Goal: Task Accomplishment & Management: Manage account settings

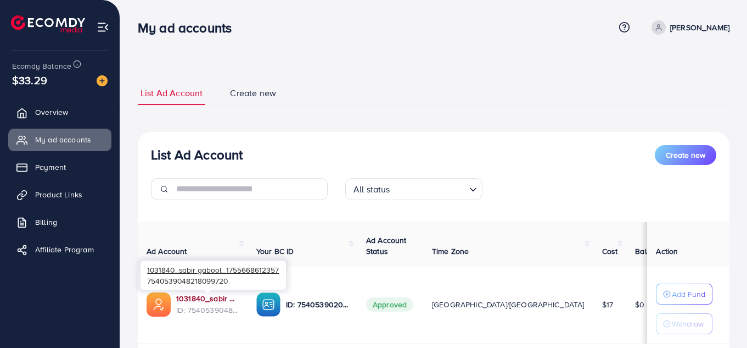
click at [211, 299] on link "1031840_sabir gabool_1755668612357" at bounding box center [207, 298] width 63 height 11
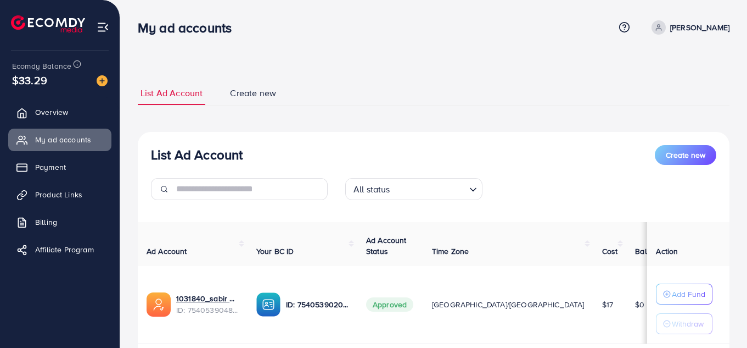
click at [388, 303] on span "Approved" at bounding box center [389, 304] width 47 height 14
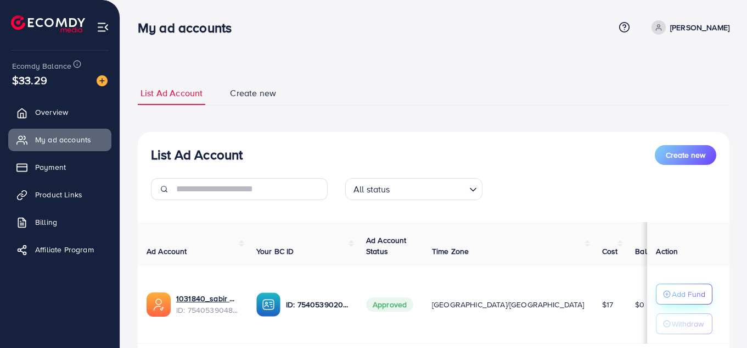
click at [681, 289] on p "Add Fund" at bounding box center [688, 293] width 33 height 13
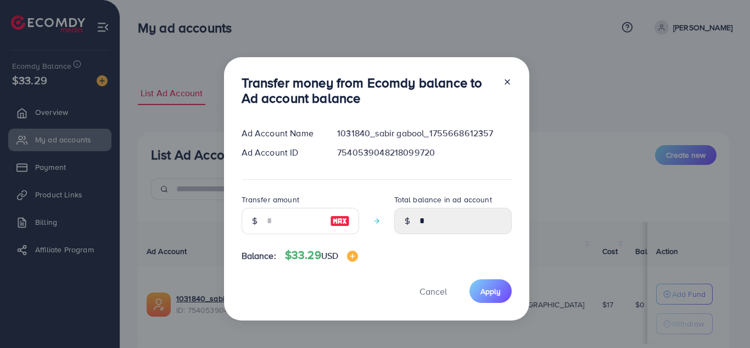
click at [507, 77] on icon at bounding box center [507, 81] width 9 height 9
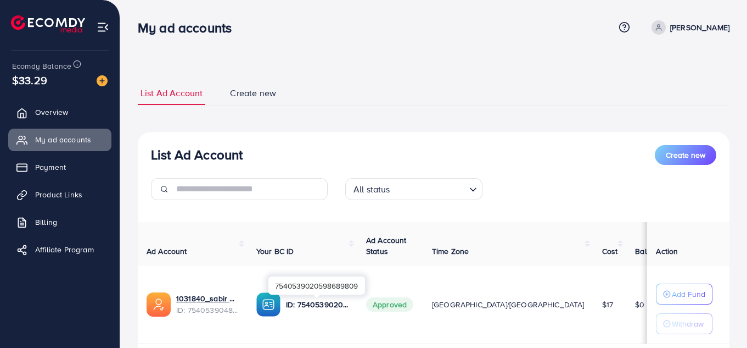
click at [313, 305] on p "ID: 7540539020598689809" at bounding box center [317, 304] width 63 height 13
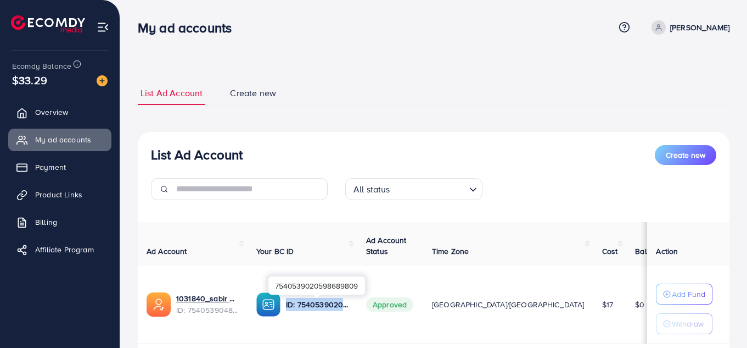
click at [313, 305] on p "ID: 7540539020598689809" at bounding box center [317, 304] width 63 height 13
click at [197, 292] on div "1031840_sabir gabool_1755668612357 ID: 7540539048218099720" at bounding box center [193, 304] width 92 height 24
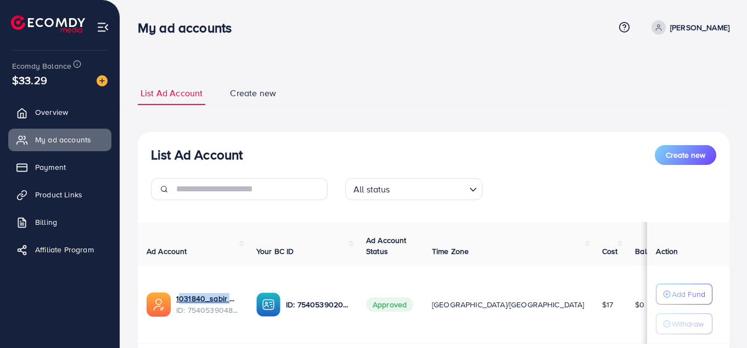
click at [197, 292] on div "1031840_sabir gabool_1755668612357 ID: 7540539048218099720" at bounding box center [193, 304] width 92 height 24
click at [306, 307] on p "ID: 7540539020598689809" at bounding box center [317, 304] width 63 height 13
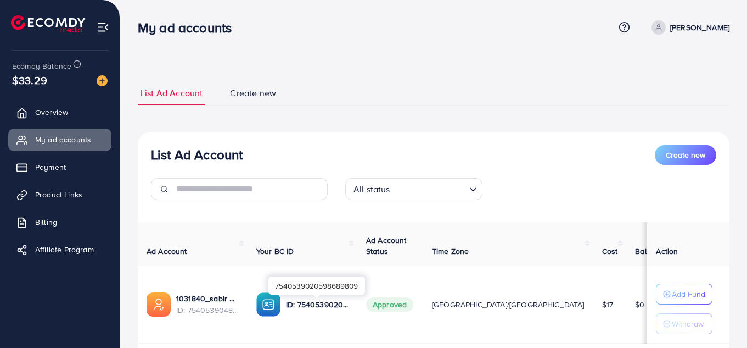
click at [306, 307] on p "ID: 7540539020598689809" at bounding box center [317, 304] width 63 height 13
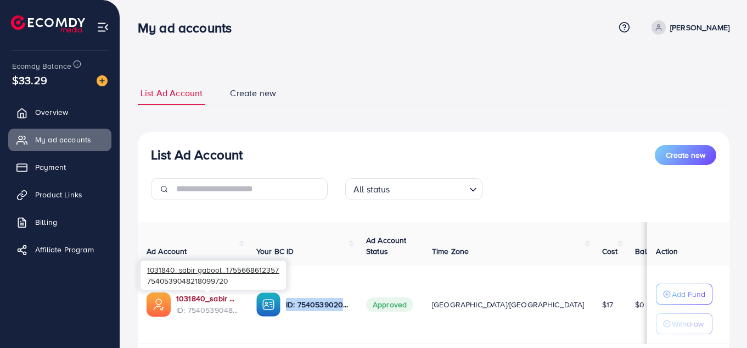
click at [198, 303] on link "1031840_sabir gabool_1755668612357" at bounding box center [207, 298] width 63 height 11
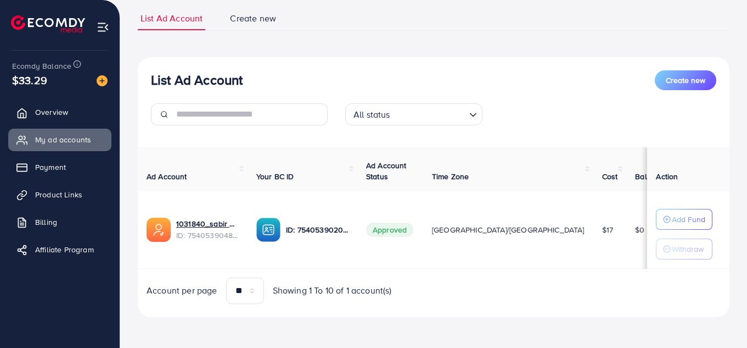
scroll to position [75, 0]
click at [217, 220] on link "1031840_sabir gabool_1755668612357" at bounding box center [207, 223] width 63 height 11
click at [66, 199] on span "Product Links" at bounding box center [61, 194] width 47 height 11
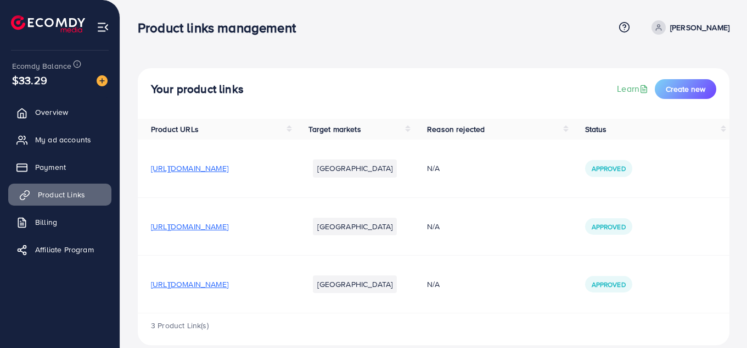
click at [65, 194] on span "Product Links" at bounding box center [61, 194] width 47 height 11
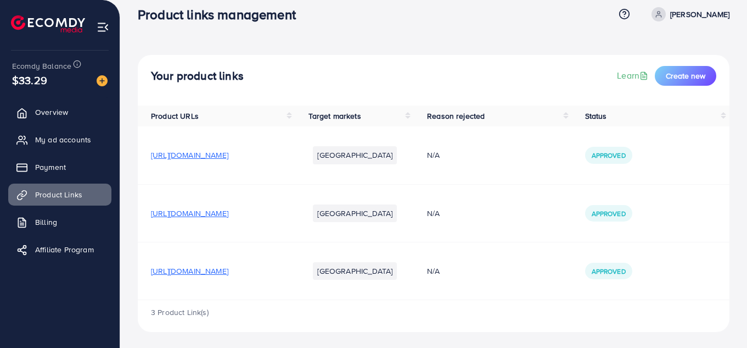
scroll to position [15, 0]
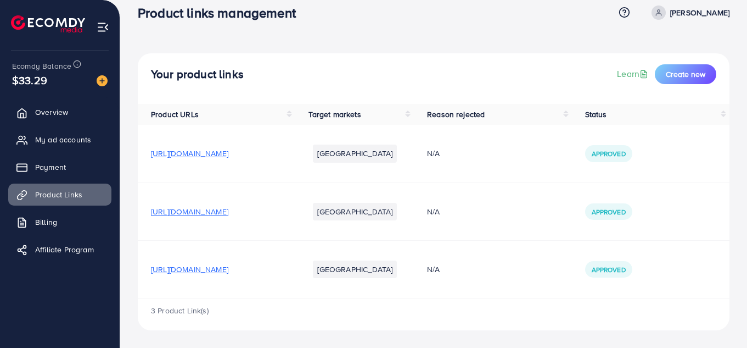
click at [228, 270] on span "https://jzgmfs-17.myshopify.com/products/magic-practice-copybook4-books-10-ink-…" at bounding box center [189, 269] width 77 height 11
click at [77, 141] on span "My ad accounts" at bounding box center [66, 139] width 56 height 11
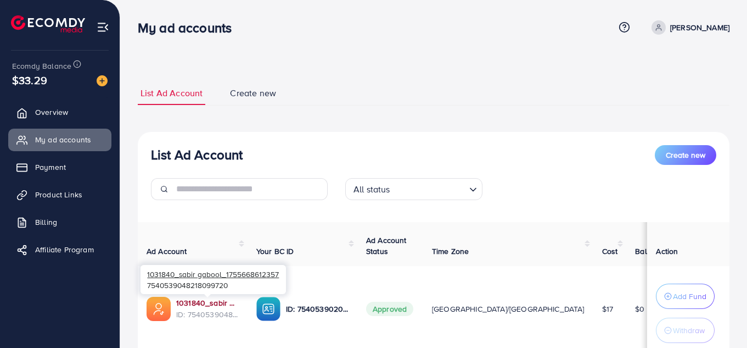
click at [193, 298] on link "1031840_sabir gabool_1755668612357" at bounding box center [207, 302] width 63 height 11
click at [215, 303] on link "1031840_sabir gabool_1755668612357" at bounding box center [207, 302] width 63 height 11
click at [222, 304] on link "1031840_sabir gabool_1755668612357" at bounding box center [207, 302] width 63 height 11
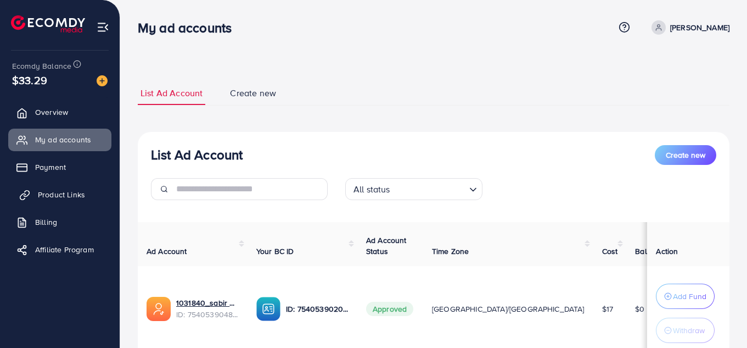
click at [61, 189] on span "Product Links" at bounding box center [61, 194] width 47 height 11
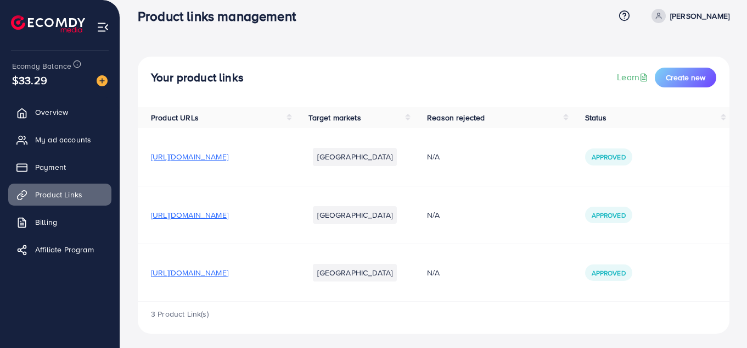
scroll to position [15, 0]
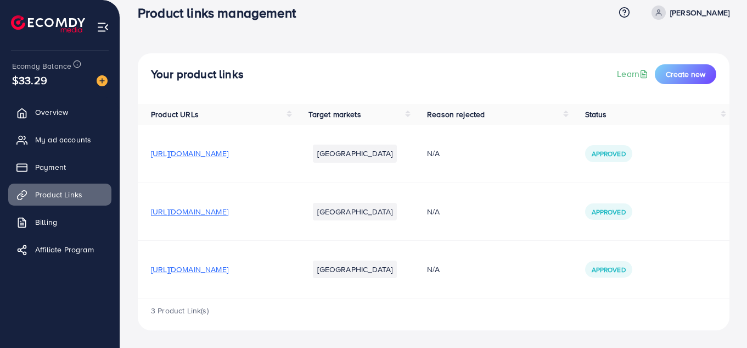
click at [228, 265] on span "https://jzgmfs-17.myshopify.com/products/magic-practice-copybook4-books-10-ink-…" at bounding box center [189, 269] width 77 height 11
click at [228, 271] on span "https://jzgmfs-17.myshopify.com/products/magic-practice-copybook4-books-10-ink-…" at bounding box center [189, 269] width 77 height 11
click at [228, 270] on span "https://jzgmfs-17.myshopify.com/products/magic-practice-copybook4-books-10-ink-…" at bounding box center [189, 269] width 77 height 11
click at [72, 141] on span "My ad accounts" at bounding box center [66, 139] width 56 height 11
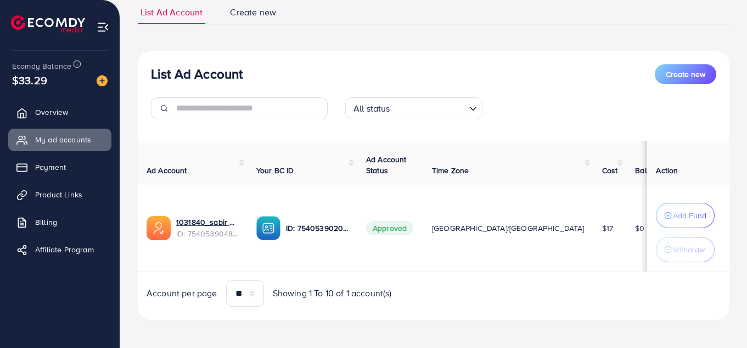
scroll to position [86, 0]
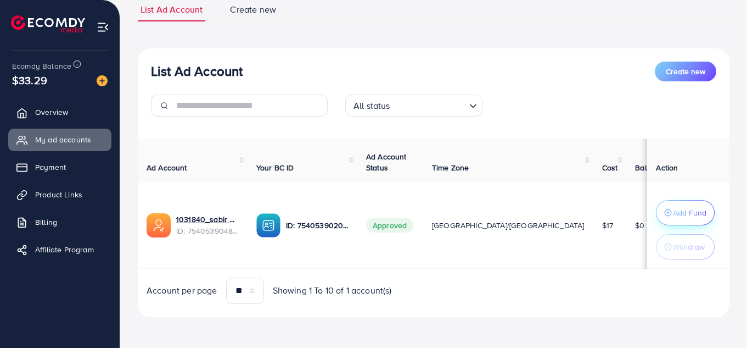
click at [693, 214] on p "Add Fund" at bounding box center [689, 212] width 33 height 13
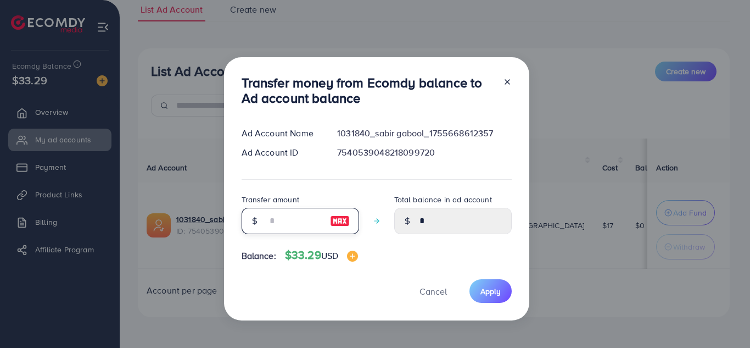
click at [306, 219] on input "number" at bounding box center [294, 221] width 55 height 26
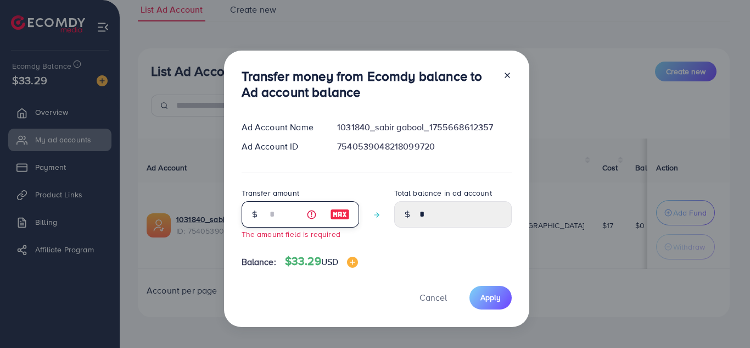
click at [288, 209] on input "number" at bounding box center [294, 214] width 55 height 26
type input "*"
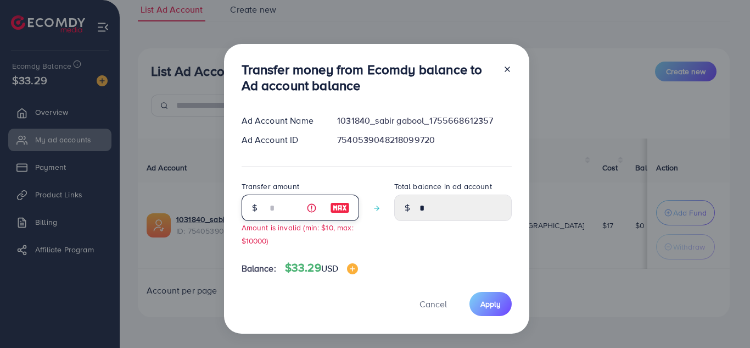
type input "****"
type input "**"
type input "*****"
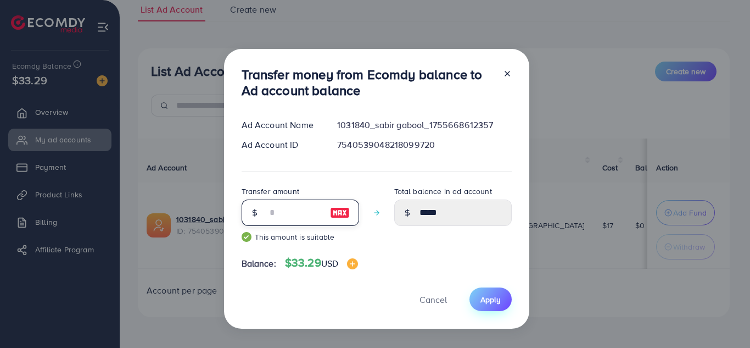
type input "**"
click at [481, 296] on span "Apply" at bounding box center [490, 299] width 20 height 11
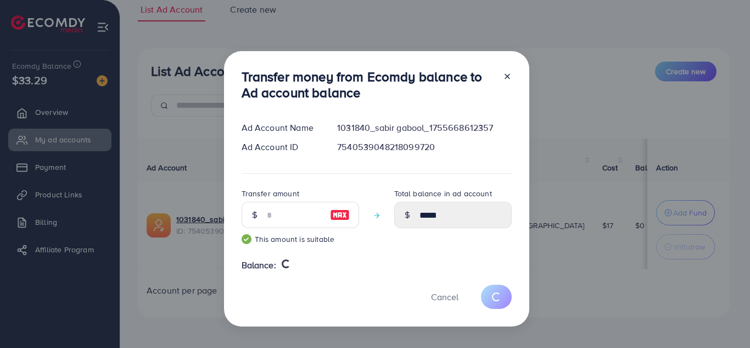
type input "*"
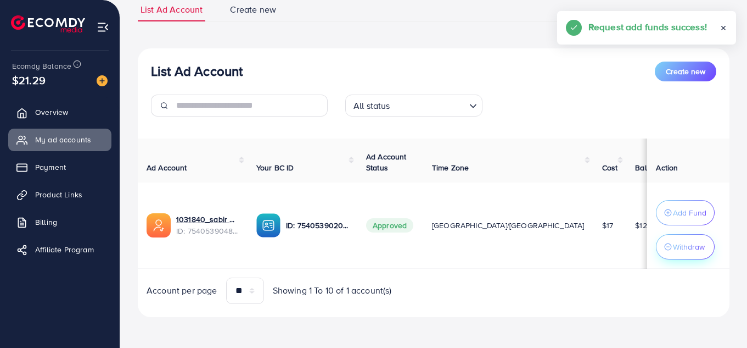
click at [671, 243] on icon "button" at bounding box center [668, 247] width 8 height 8
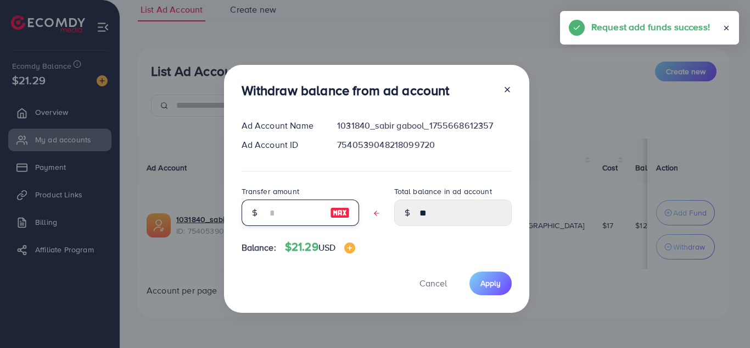
click at [311, 214] on input "text" at bounding box center [294, 212] width 55 height 26
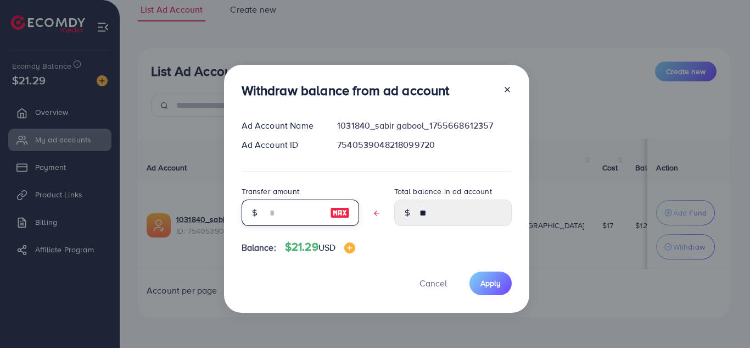
type input "*"
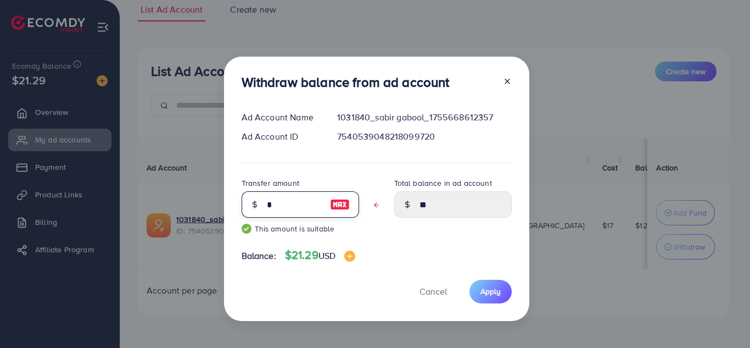
type input "*****"
type input "**"
type input "****"
type input "**"
click at [493, 299] on button "Apply" at bounding box center [490, 291] width 42 height 24
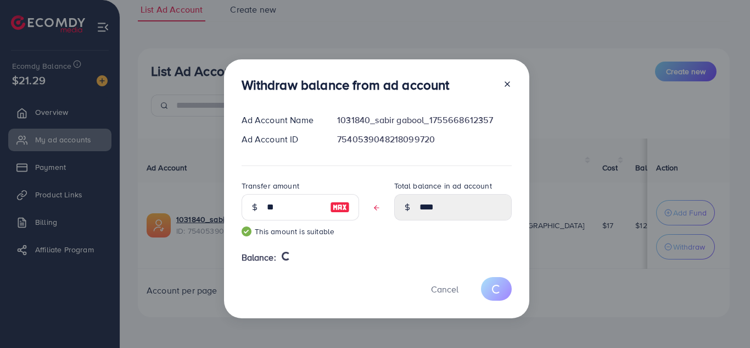
type input "**"
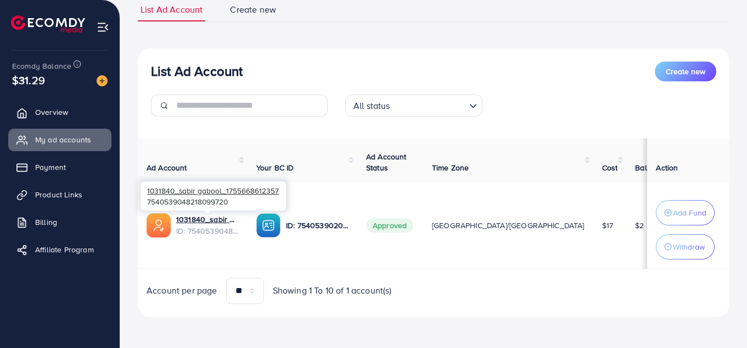
click at [200, 225] on span "ID: 7540539048218099720" at bounding box center [207, 230] width 63 height 11
click at [200, 220] on link "1031840_sabir gabool_1755668612357" at bounding box center [207, 219] width 63 height 11
